Goal: Go to known website: Access a specific website the user already knows

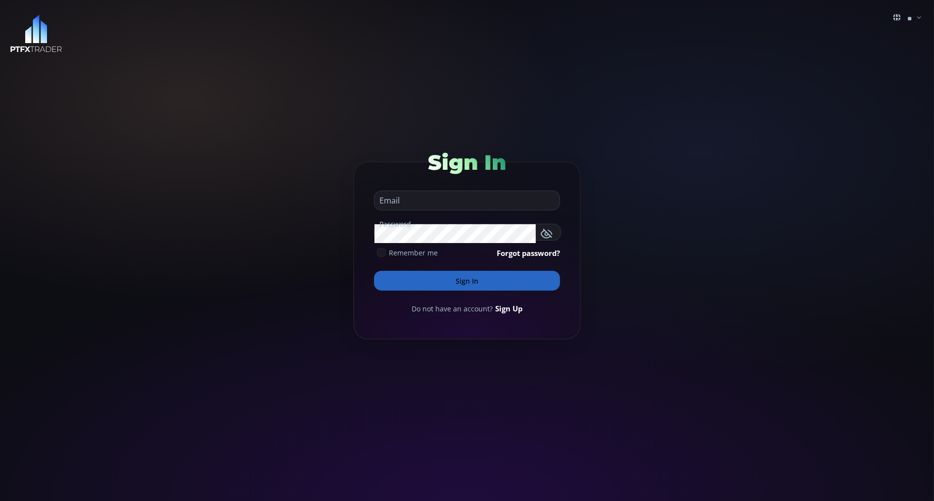
type input "**********"
click at [392, 284] on button "Sign In" at bounding box center [467, 281] width 186 height 20
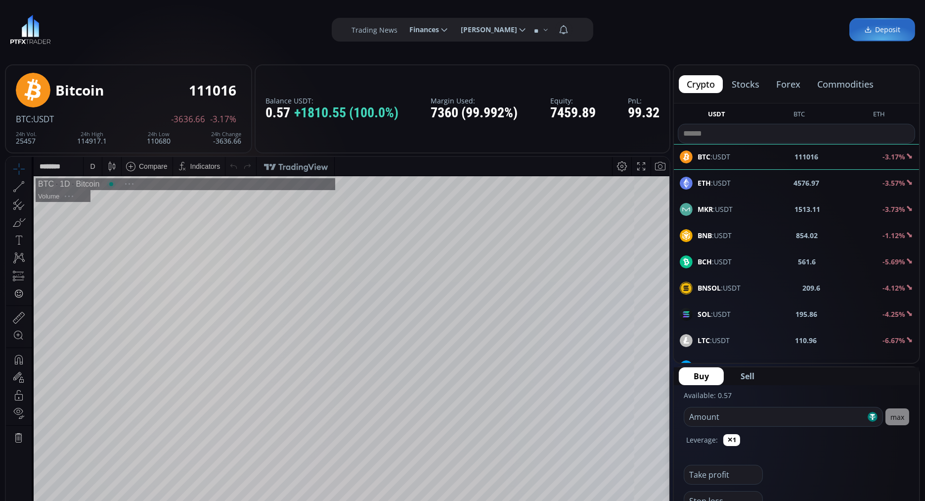
scroll to position [134, 0]
click at [843, 84] on button "commodities" at bounding box center [846, 84] width 72 height 18
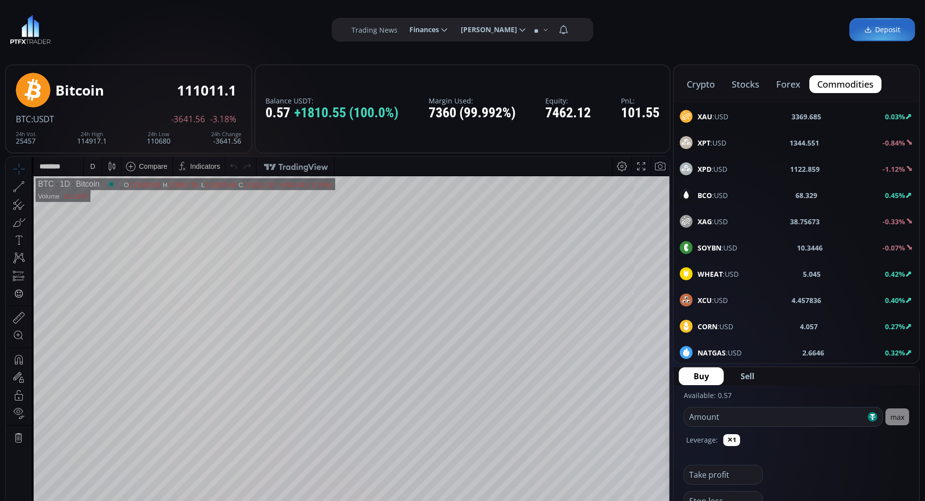
click at [709, 191] on b "BCO" at bounding box center [705, 194] width 14 height 9
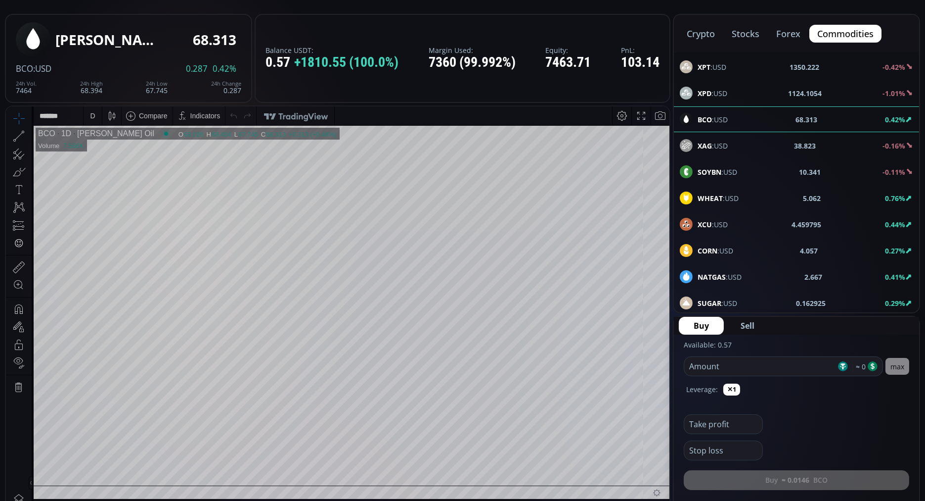
scroll to position [47, 0]
